Goal: Information Seeking & Learning: Learn about a topic

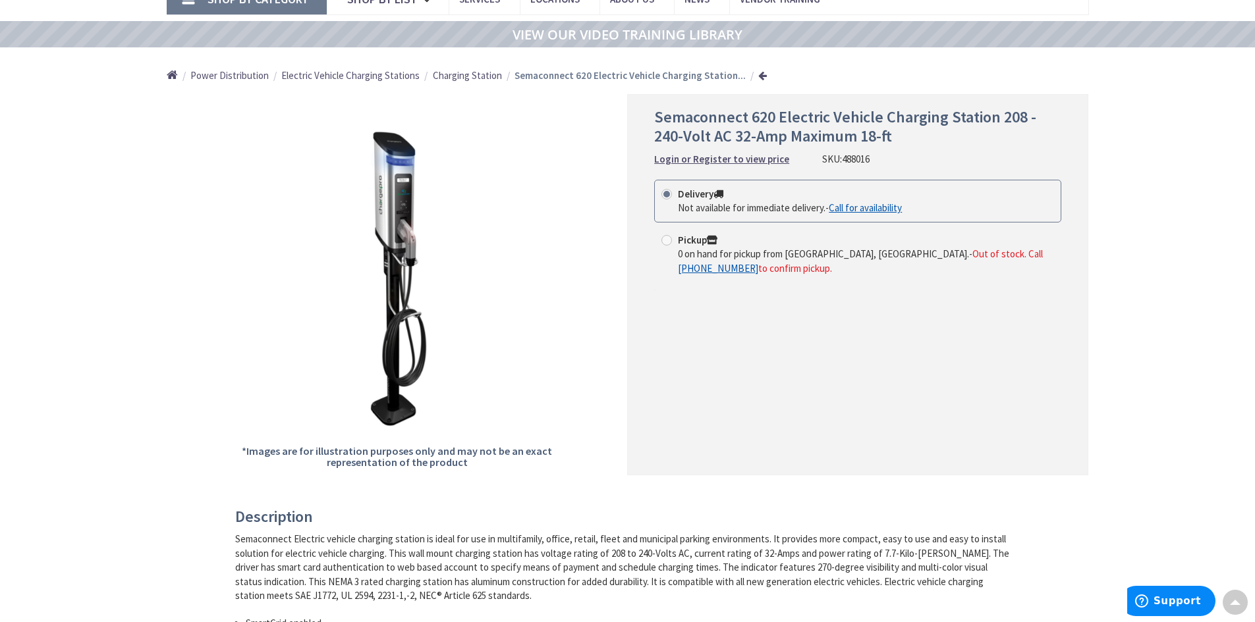
scroll to position [72, 0]
